Goal: Task Accomplishment & Management: Manage account settings

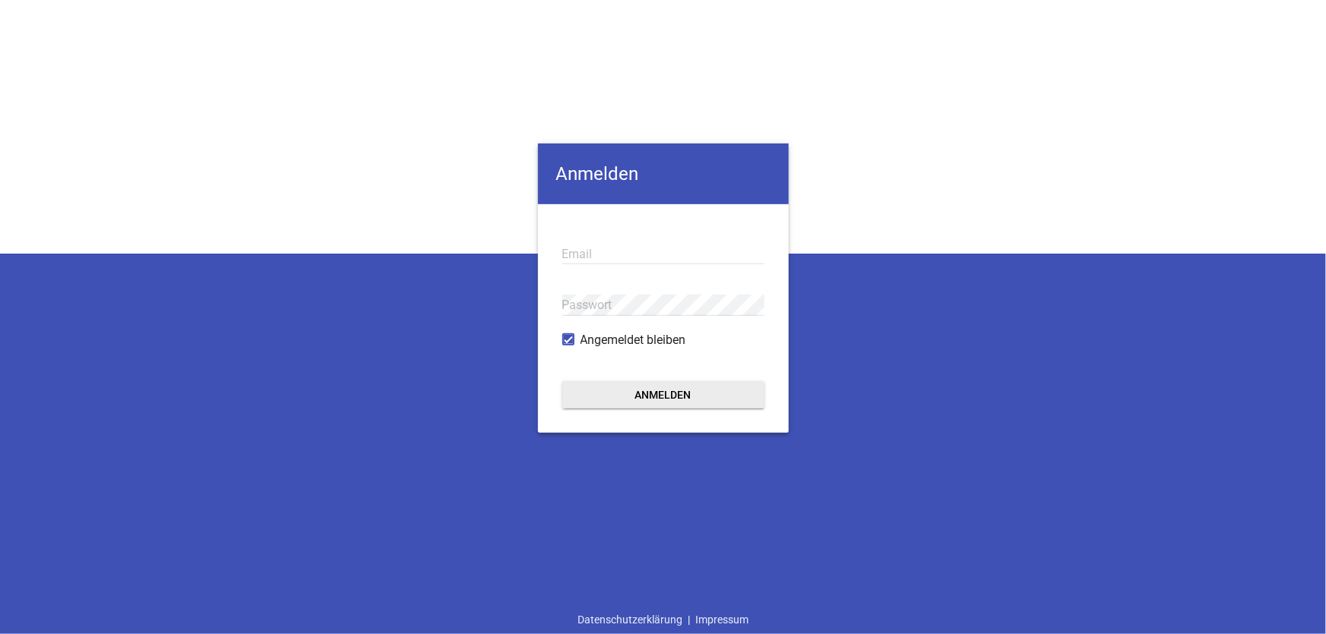
type input "[EMAIL_ADDRESS][DOMAIN_NAME]"
click at [656, 397] on button "Anmelden" at bounding box center [663, 394] width 202 height 27
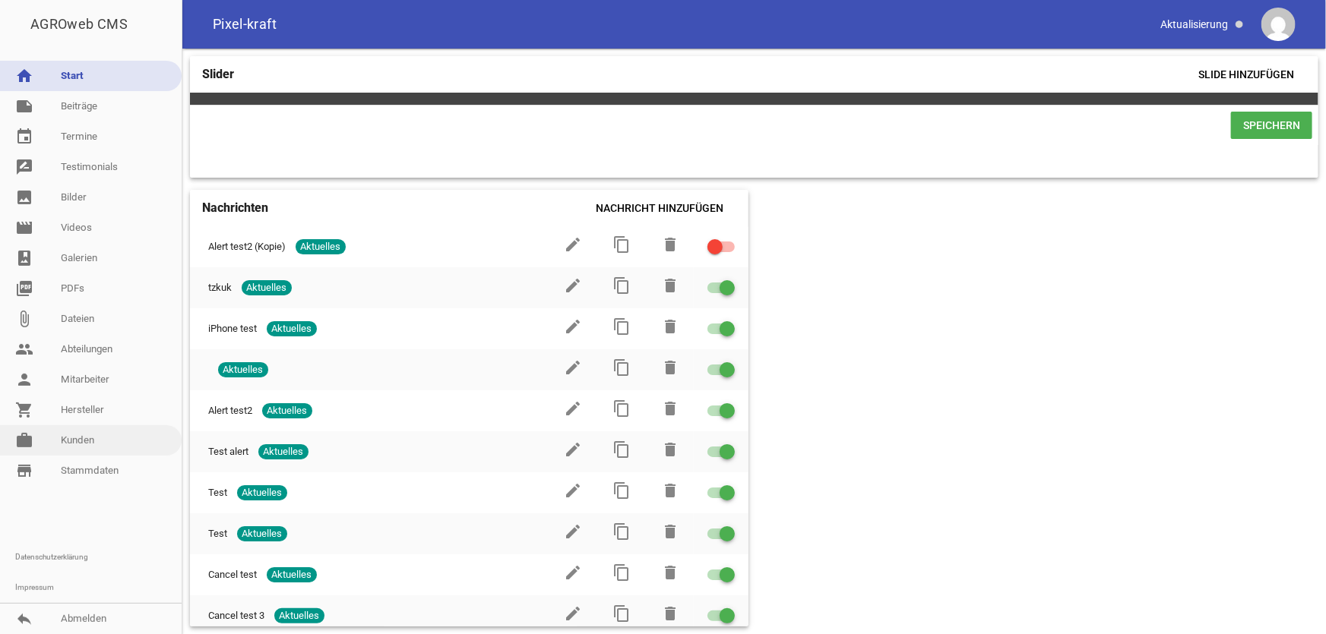
click at [115, 440] on link "work [PERSON_NAME]" at bounding box center [91, 440] width 182 height 30
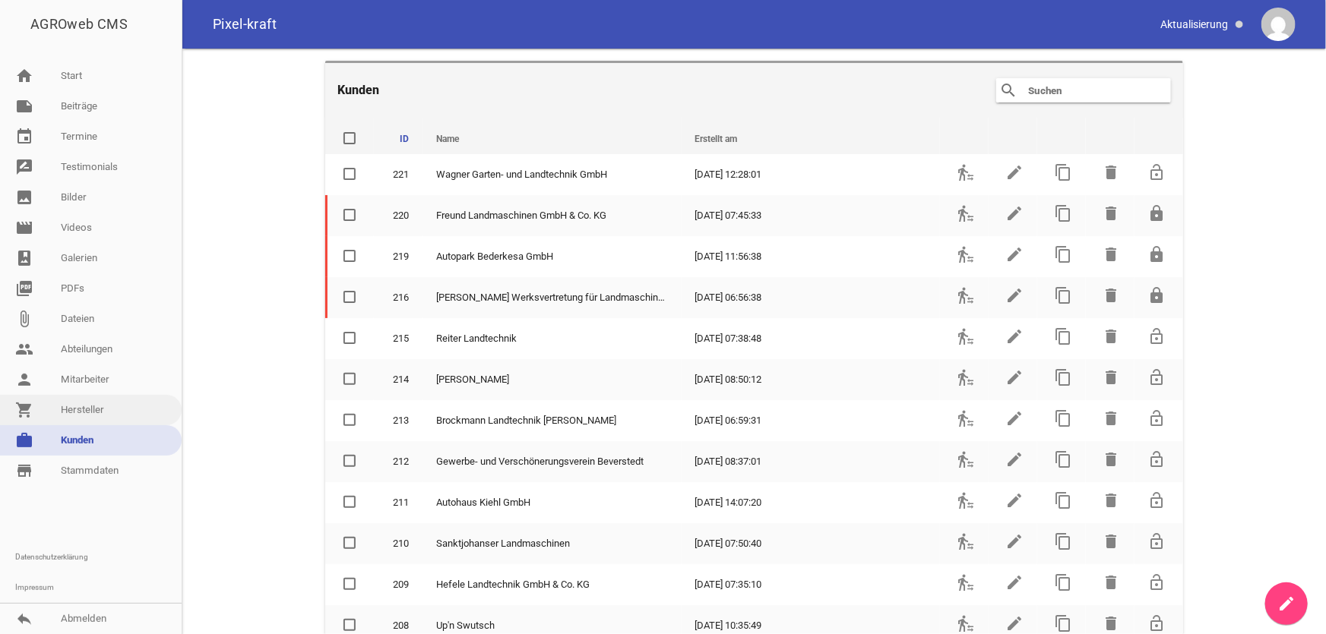
click at [100, 406] on link "shopping_cart Hersteller" at bounding box center [91, 410] width 182 height 30
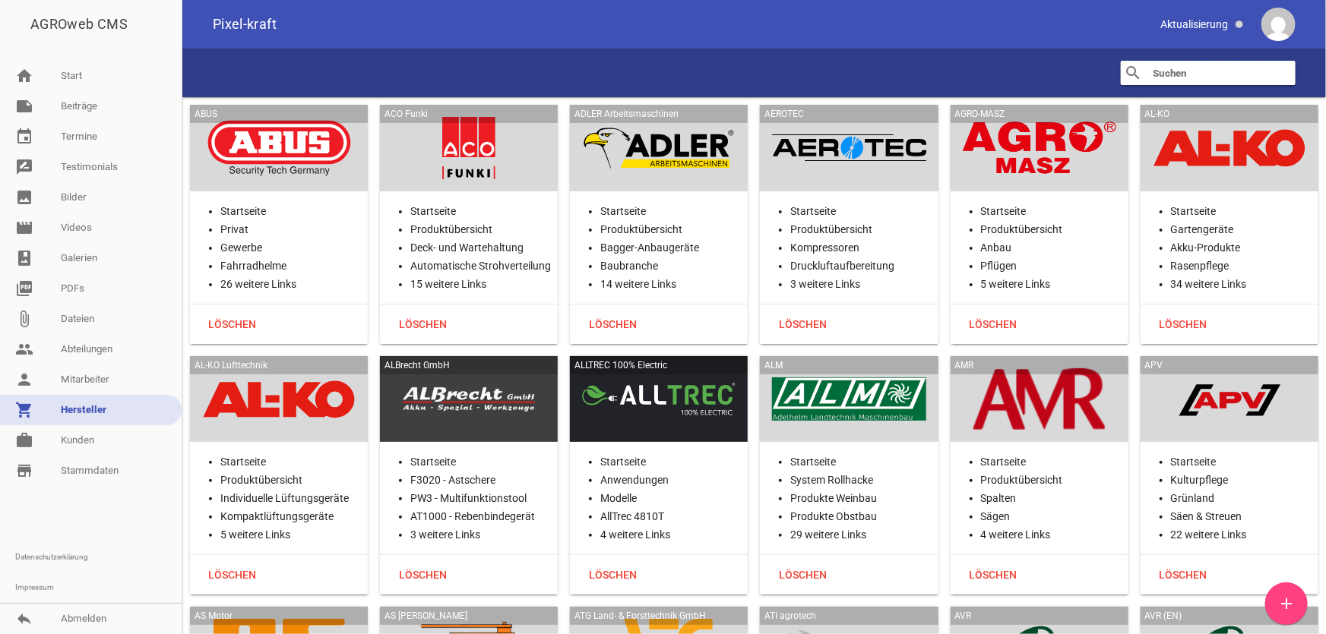
click at [1168, 75] on input "text" at bounding box center [1212, 73] width 122 height 18
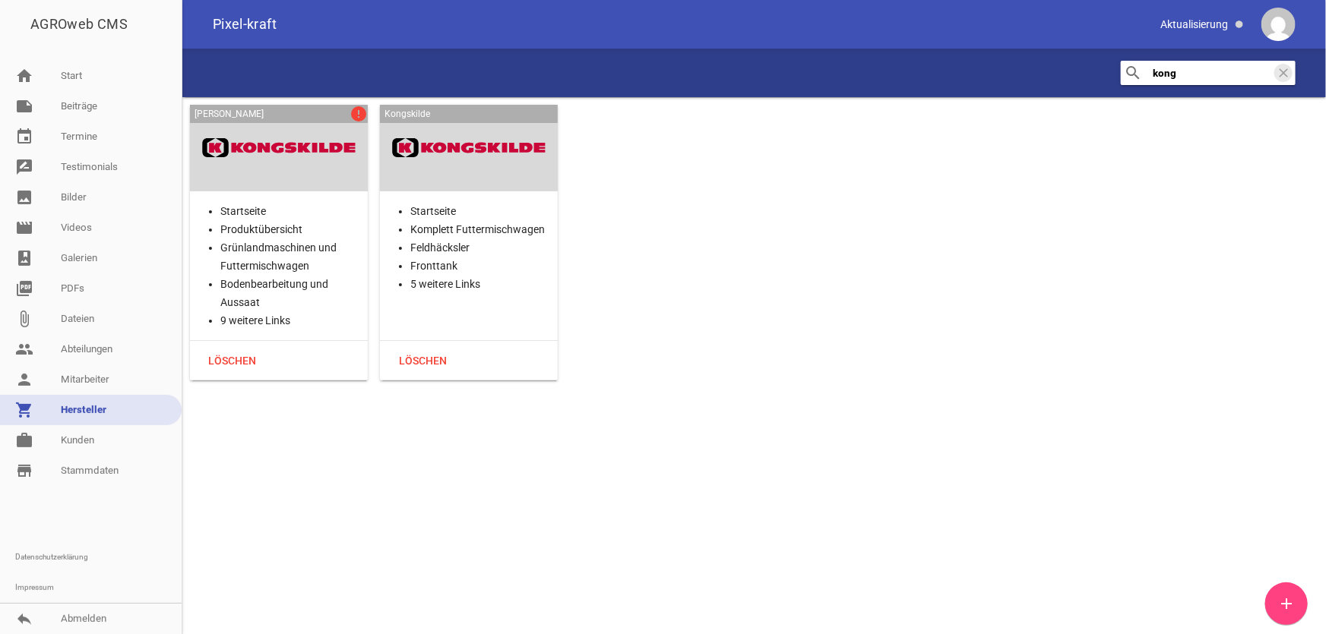
type input "kong"
click at [324, 142] on div at bounding box center [278, 148] width 153 height 62
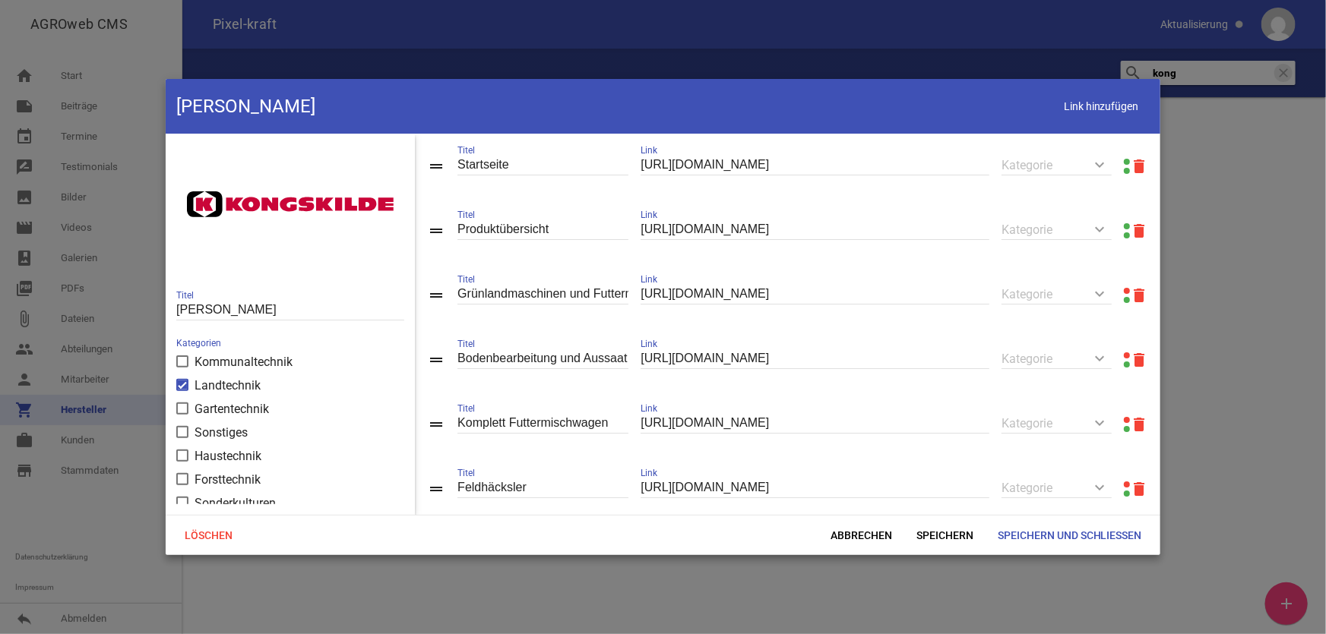
click at [1123, 160] on link at bounding box center [1126, 162] width 6 height 6
drag, startPoint x: 924, startPoint y: 166, endPoint x: 619, endPoint y: 166, distance: 304.6
click at [619, 166] on div "drag_handle Startseite Titel [URL][DOMAIN_NAME] Link keyboard_arrow_down Katego…" at bounding box center [787, 166] width 745 height 65
paste input "[DOMAIN_NAME][URL]"
type input "[URL][DOMAIN_NAME]"
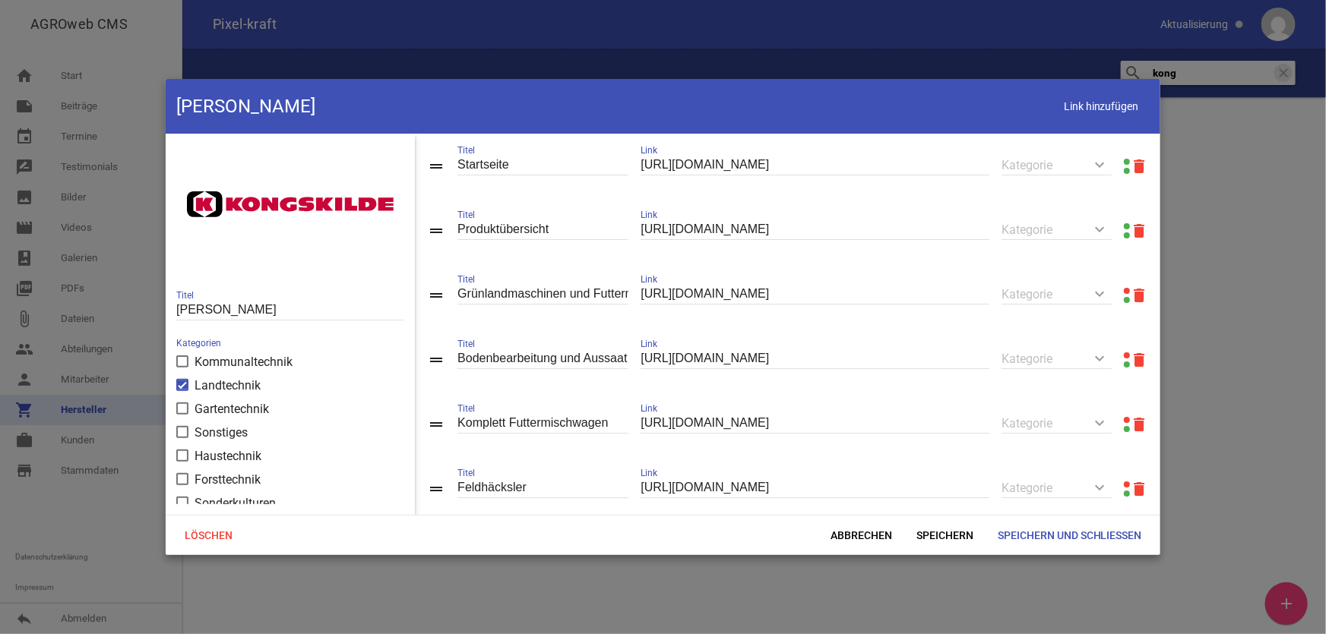
click at [1123, 226] on link at bounding box center [1126, 226] width 6 height 6
click at [1130, 232] on icon "delete" at bounding box center [1139, 231] width 18 height 18
click at [1130, 286] on icon "delete" at bounding box center [1139, 295] width 18 height 18
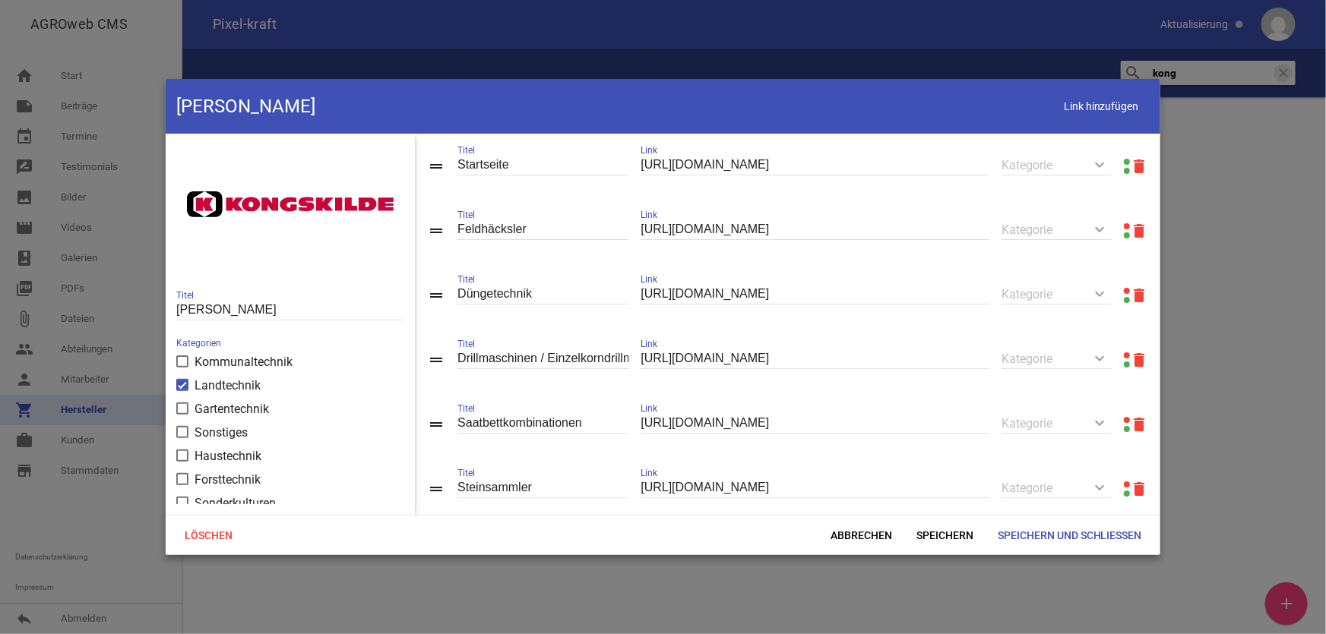
click at [1130, 232] on icon "delete" at bounding box center [1139, 231] width 18 height 18
click at [1130, 286] on icon "delete" at bounding box center [1139, 295] width 18 height 18
click at [1130, 232] on icon "delete" at bounding box center [1139, 231] width 18 height 18
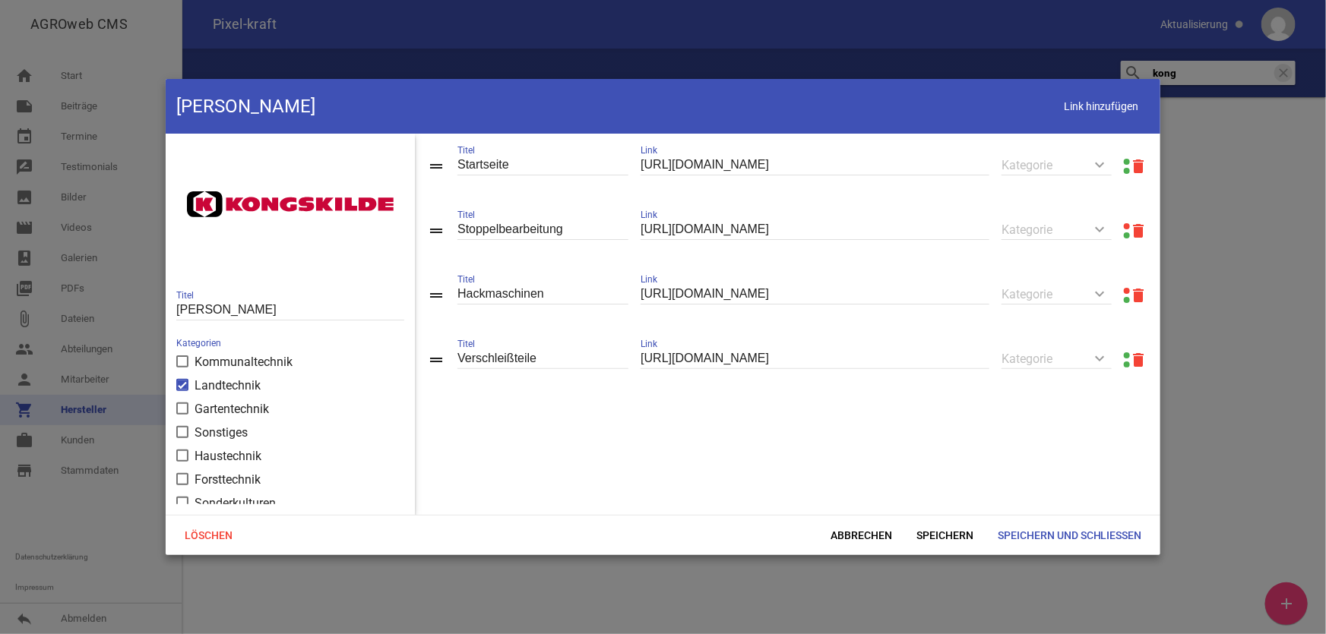
click at [1130, 232] on icon "delete" at bounding box center [1139, 231] width 18 height 18
click at [1132, 286] on icon "delete" at bounding box center [1139, 295] width 18 height 18
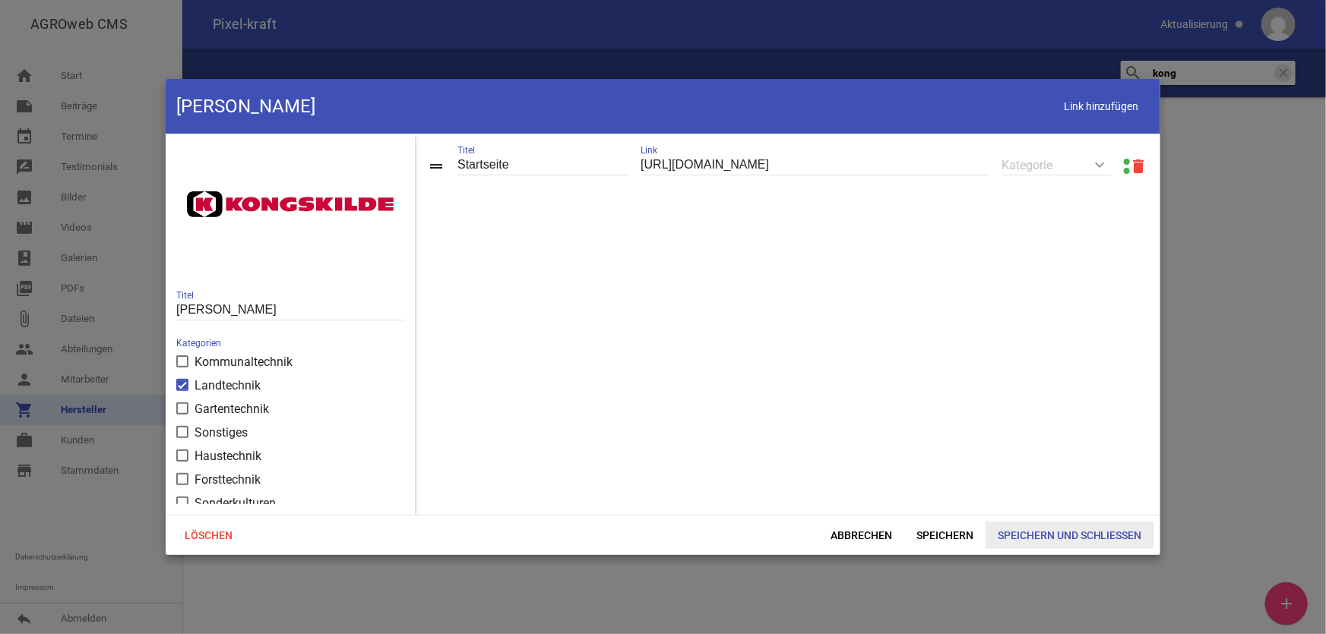
click at [1025, 539] on span "Speichern und Schließen" at bounding box center [1069, 535] width 169 height 27
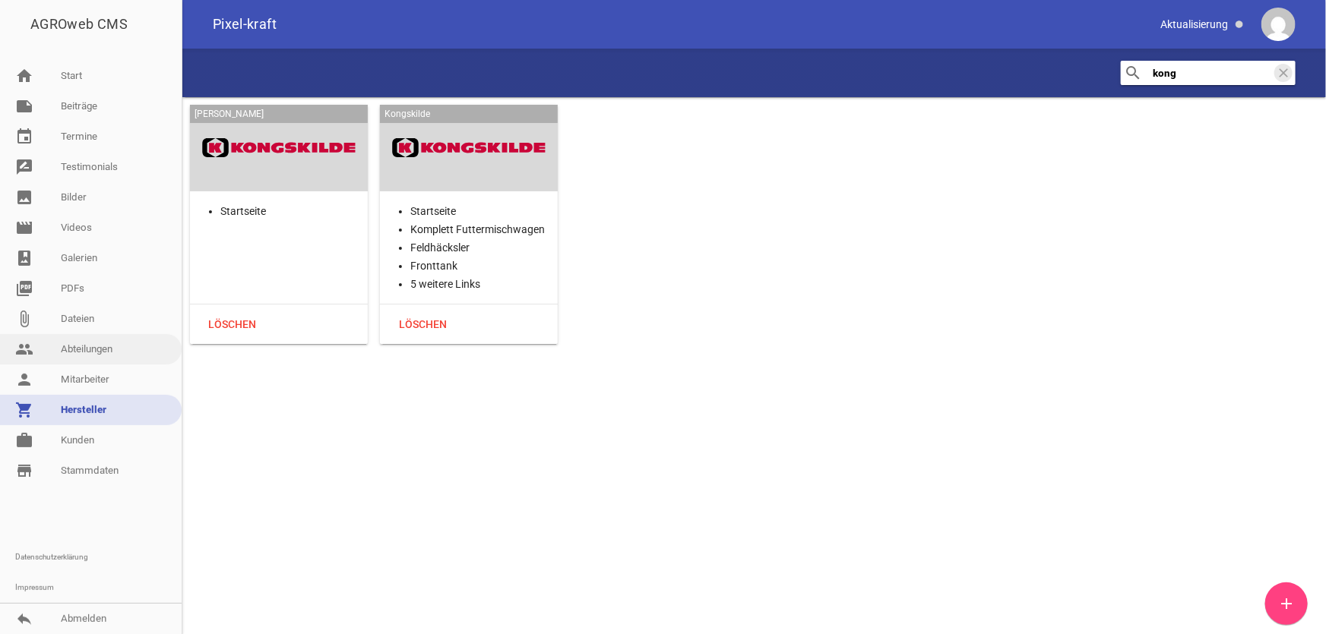
click at [1285, 73] on icon "clear" at bounding box center [1283, 73] width 18 height 18
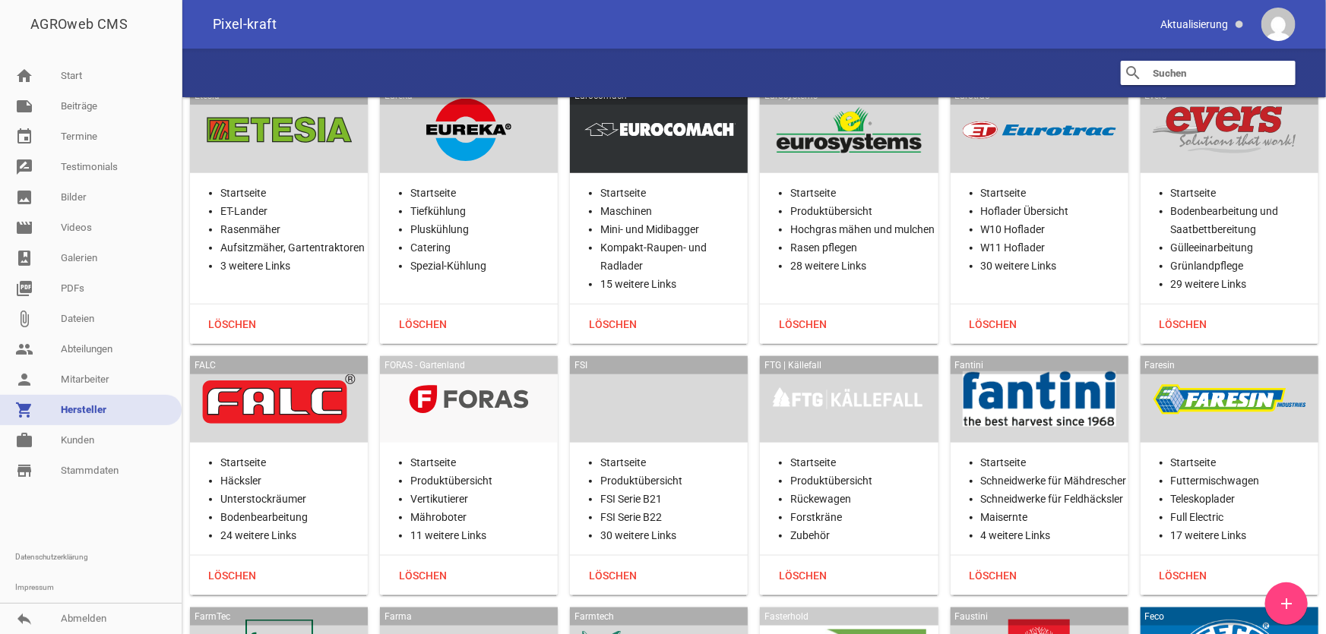
scroll to position [9270, 0]
